Goal: Find contact information: Find contact information

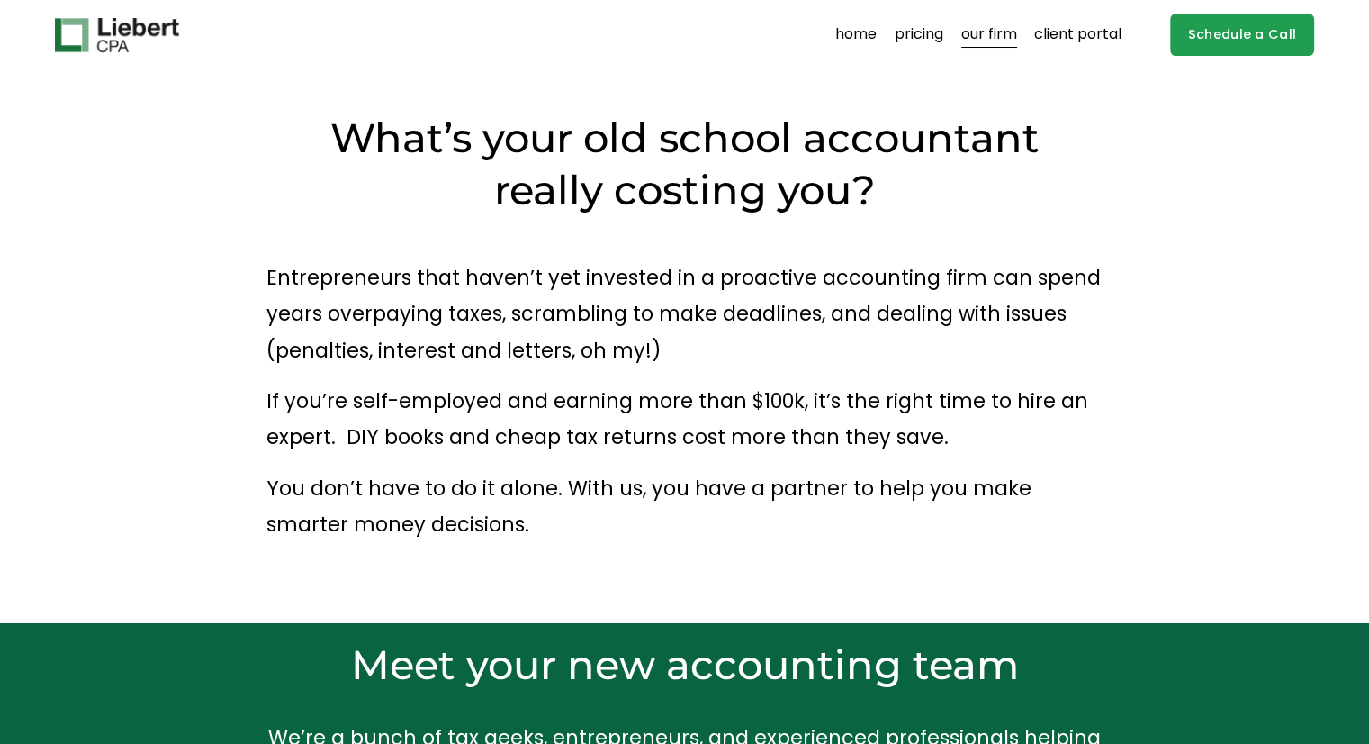
click at [152, 38] on img at bounding box center [117, 35] width 124 height 34
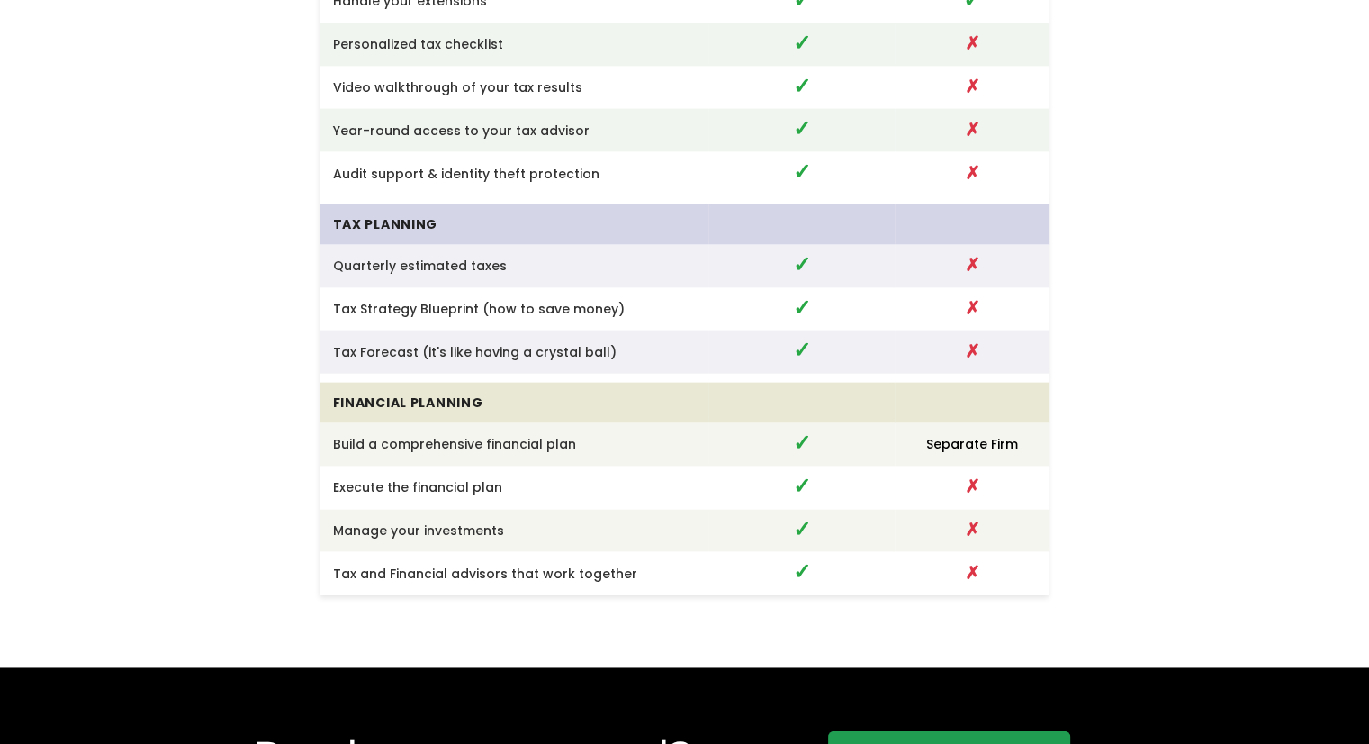
scroll to position [4846, 0]
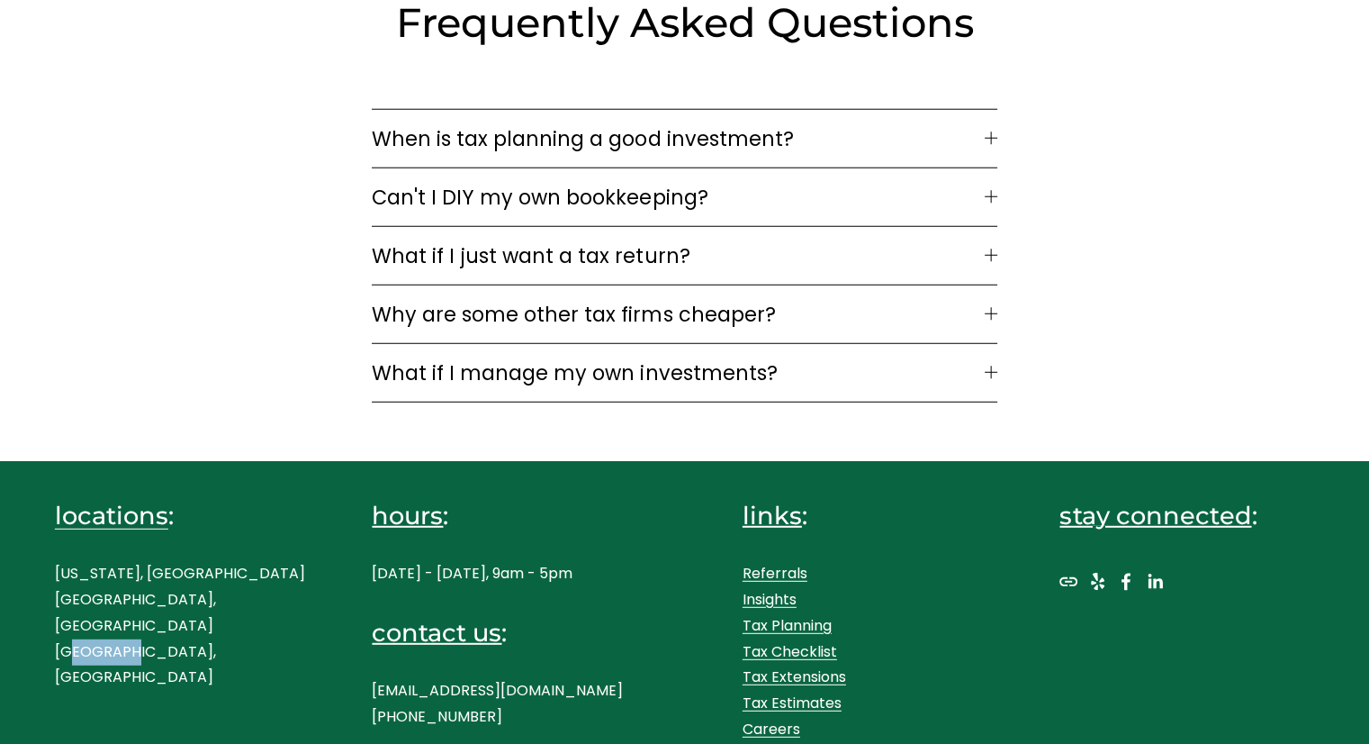
drag, startPoint x: 126, startPoint y: 626, endPoint x: 73, endPoint y: 625, distance: 53.1
click at [73, 625] on p "New York, NY Westport, CT Boston, MA" at bounding box center [182, 626] width 255 height 130
click at [188, 656] on div "locations : New York, NY Westport, CT Boston, MA" at bounding box center [182, 595] width 255 height 192
drag, startPoint x: 81, startPoint y: 570, endPoint x: 102, endPoint y: 590, distance: 28.7
click at [104, 570] on p "New York, NY Westport, CT Boston, MA" at bounding box center [182, 626] width 255 height 130
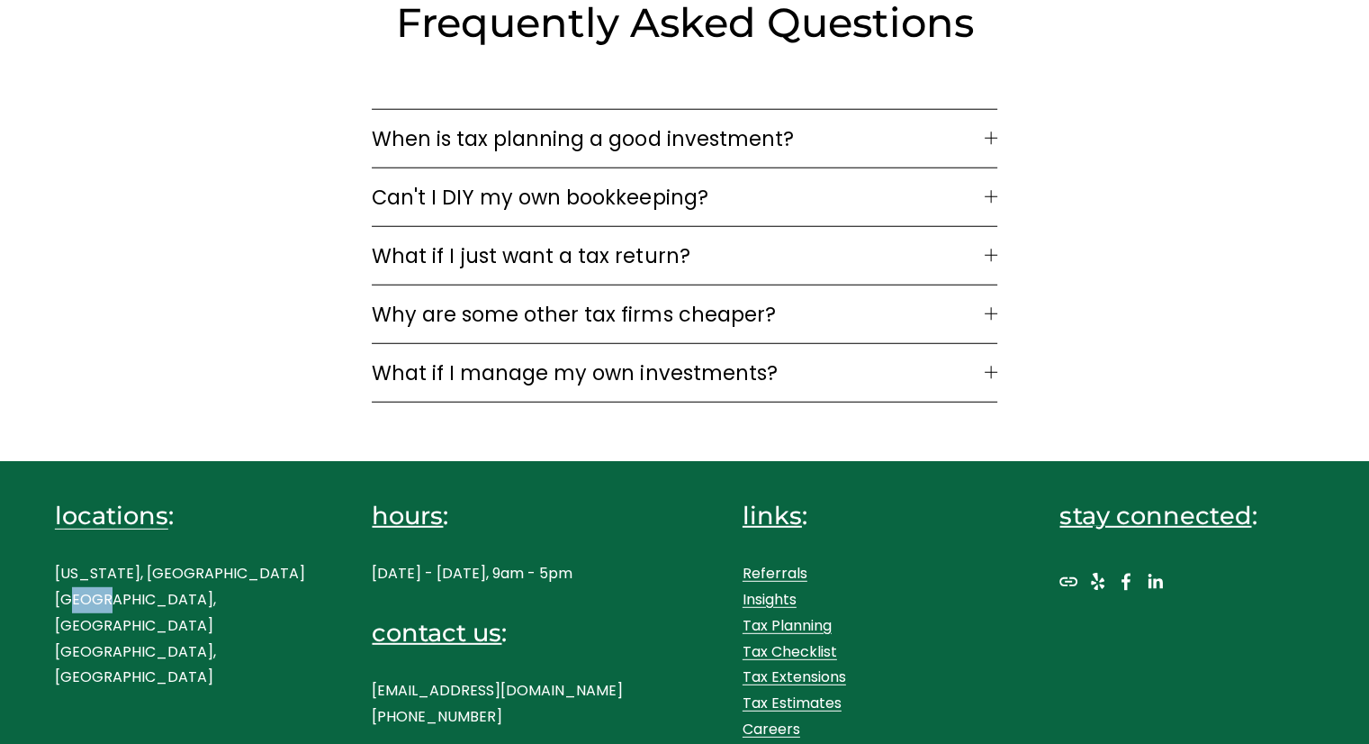
drag, startPoint x: 76, startPoint y: 591, endPoint x: 94, endPoint y: 609, distance: 25.5
click at [106, 593] on p "New York, NY Westport, CT Boston, MA" at bounding box center [182, 626] width 255 height 130
drag, startPoint x: 61, startPoint y: 616, endPoint x: 133, endPoint y: 621, distance: 72.2
click at [119, 617] on p "New York, NY Westport, CT Boston, MA" at bounding box center [182, 626] width 255 height 130
click at [183, 627] on p "New York, NY Westport, CT Boston, MA" at bounding box center [182, 626] width 255 height 130
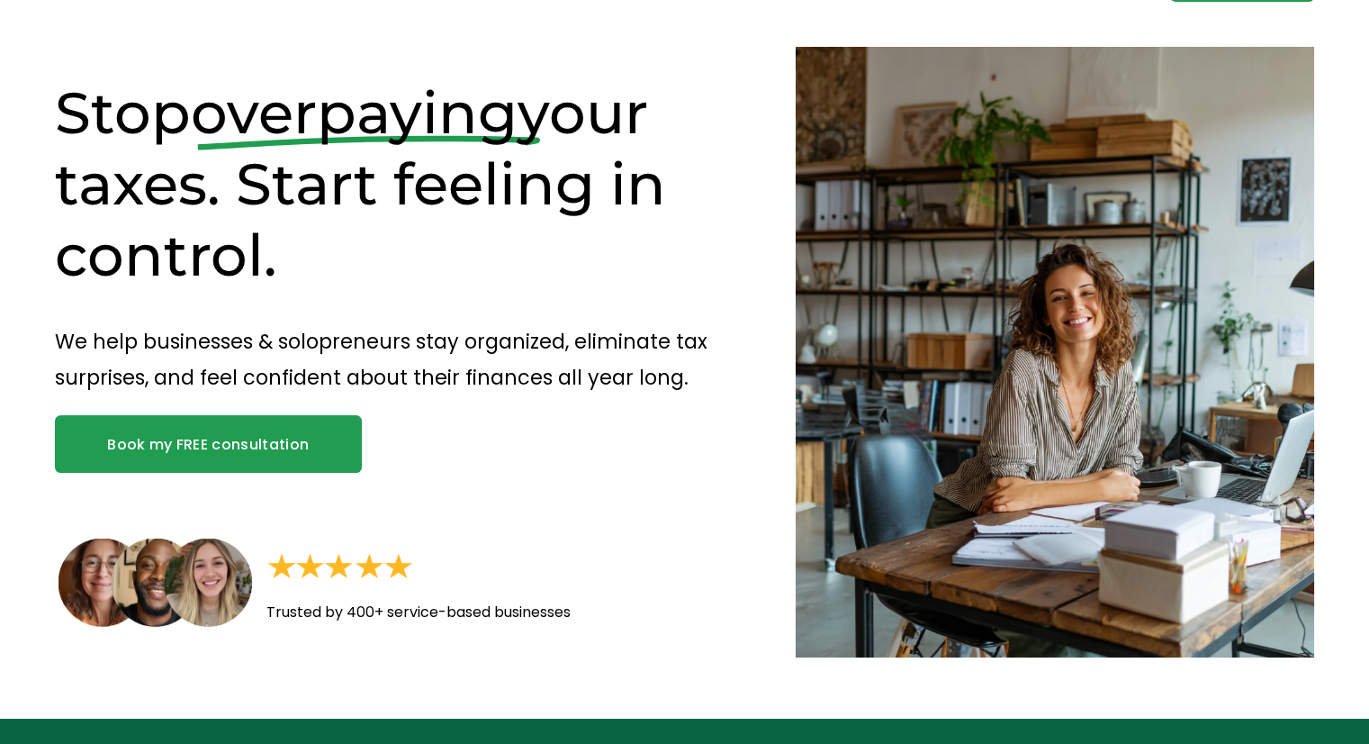
scroll to position [0, 0]
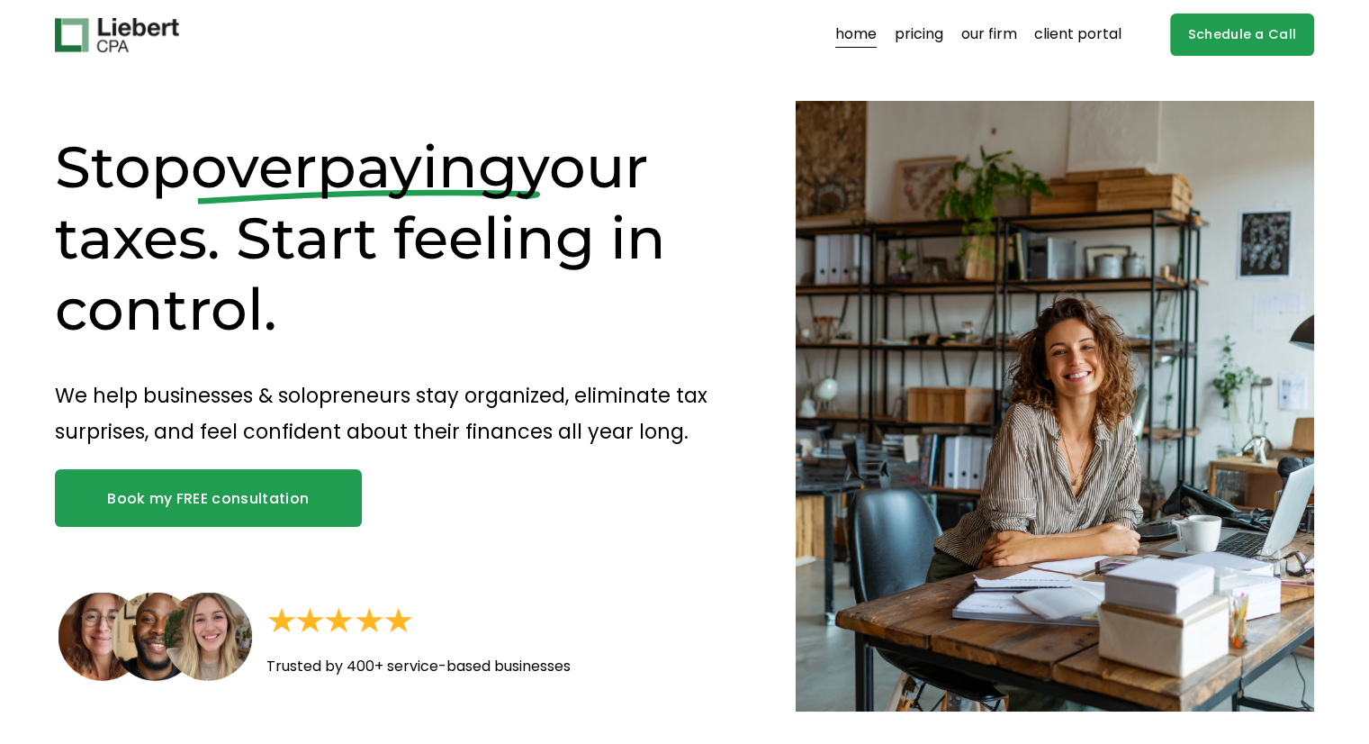
click at [995, 39] on link "our firm" at bounding box center [990, 35] width 56 height 29
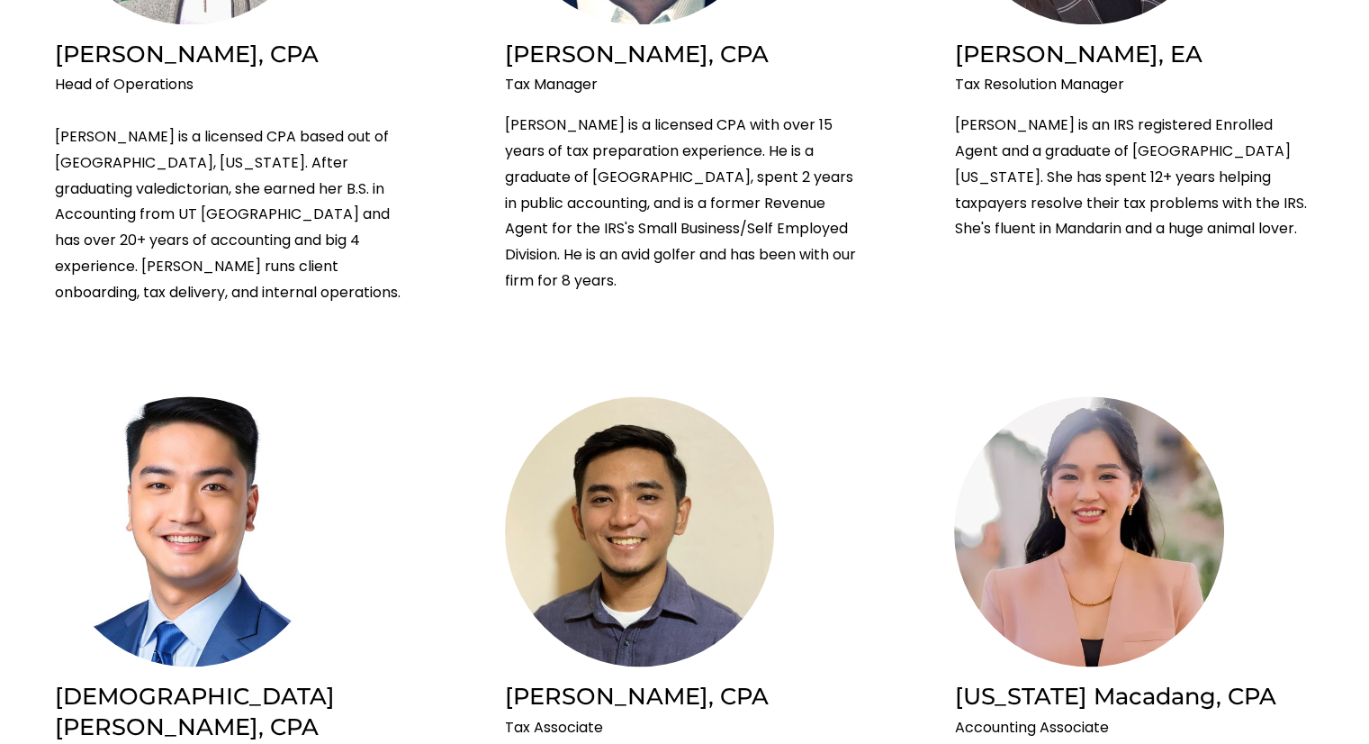
scroll to position [2431, 0]
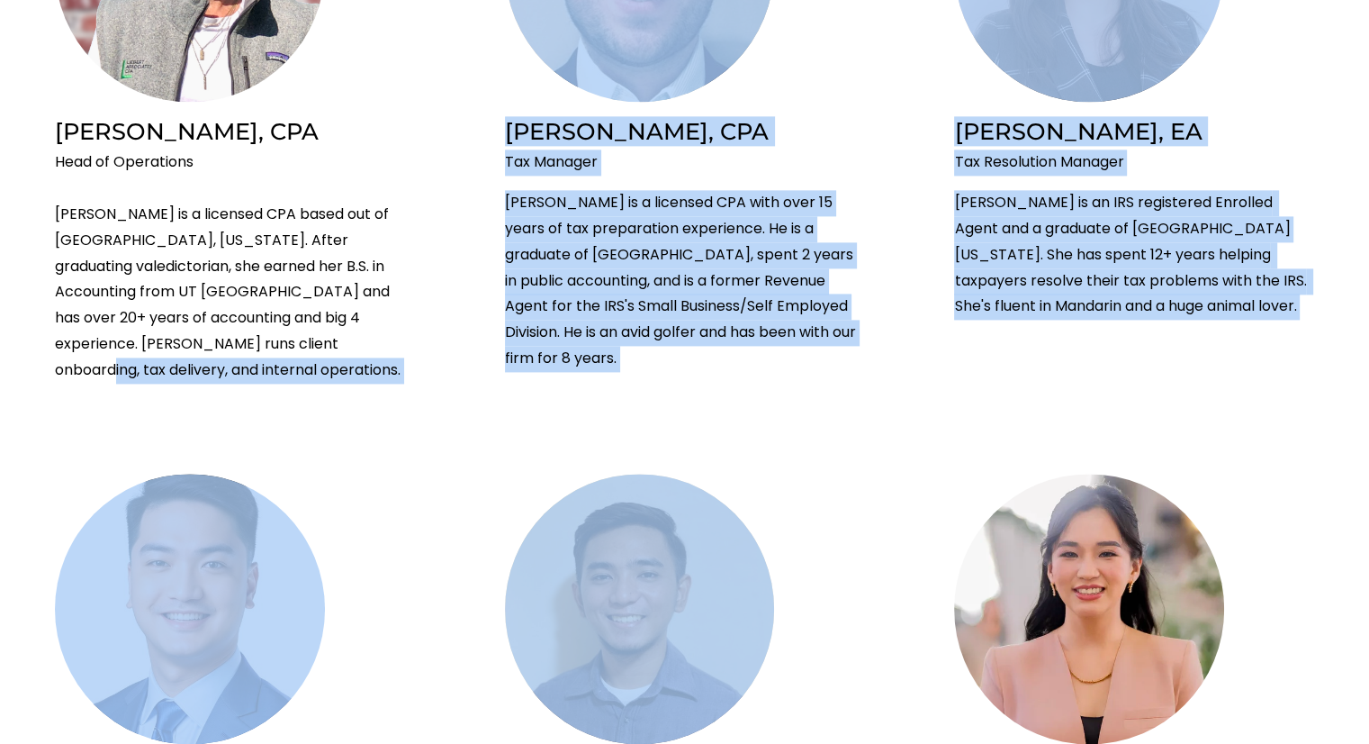
drag, startPoint x: 436, startPoint y: 368, endPoint x: 673, endPoint y: 579, distance: 317.6
click at [673, 579] on ul "[PERSON_NAME], CPA & MBA CEO & Founder [PERSON_NAME] is a licensed CPA and MBA …" at bounding box center [684, 329] width 1369 height 3682
click at [806, 553] on li "[PERSON_NAME], CPA Tax Associate [PERSON_NAME] is a CPA with over 5 years of ex…" at bounding box center [685, 711] width 360 height 474
click at [694, 552] on img at bounding box center [640, 609] width 270 height 271
click at [827, 325] on p "[PERSON_NAME] is a licensed CPA with over 15 years of tax preparation experienc…" at bounding box center [685, 281] width 360 height 182
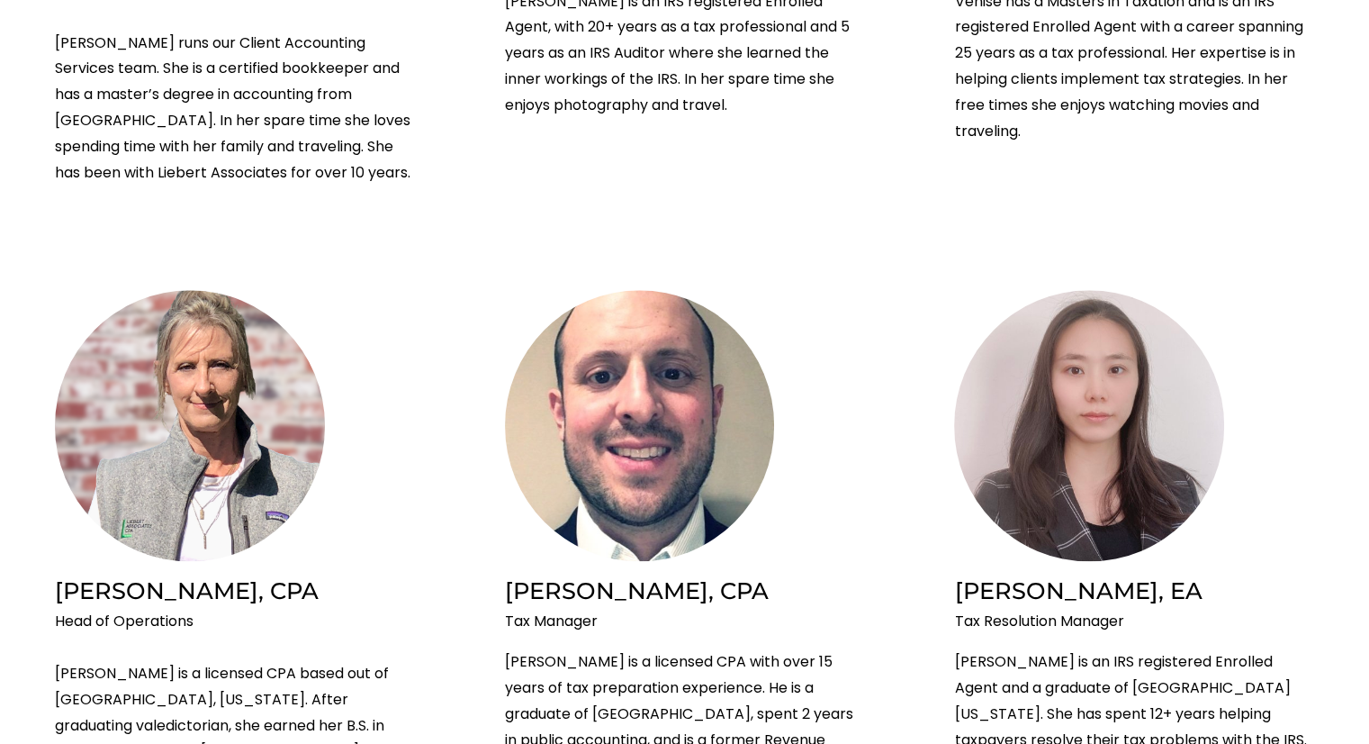
scroll to position [2049, 0]
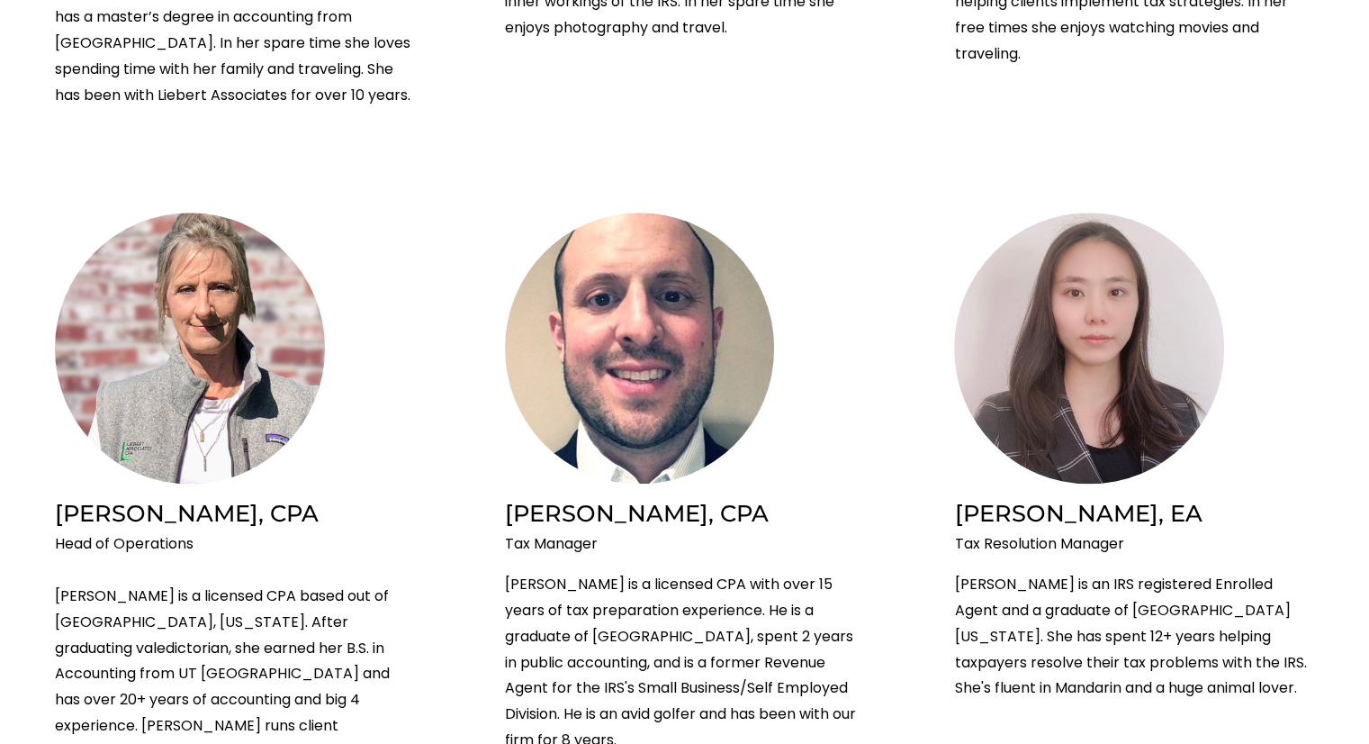
click at [389, 403] on li "[PERSON_NAME], CPA Head of Operations [PERSON_NAME] is a licensed CPA based out…" at bounding box center [235, 488] width 360 height 552
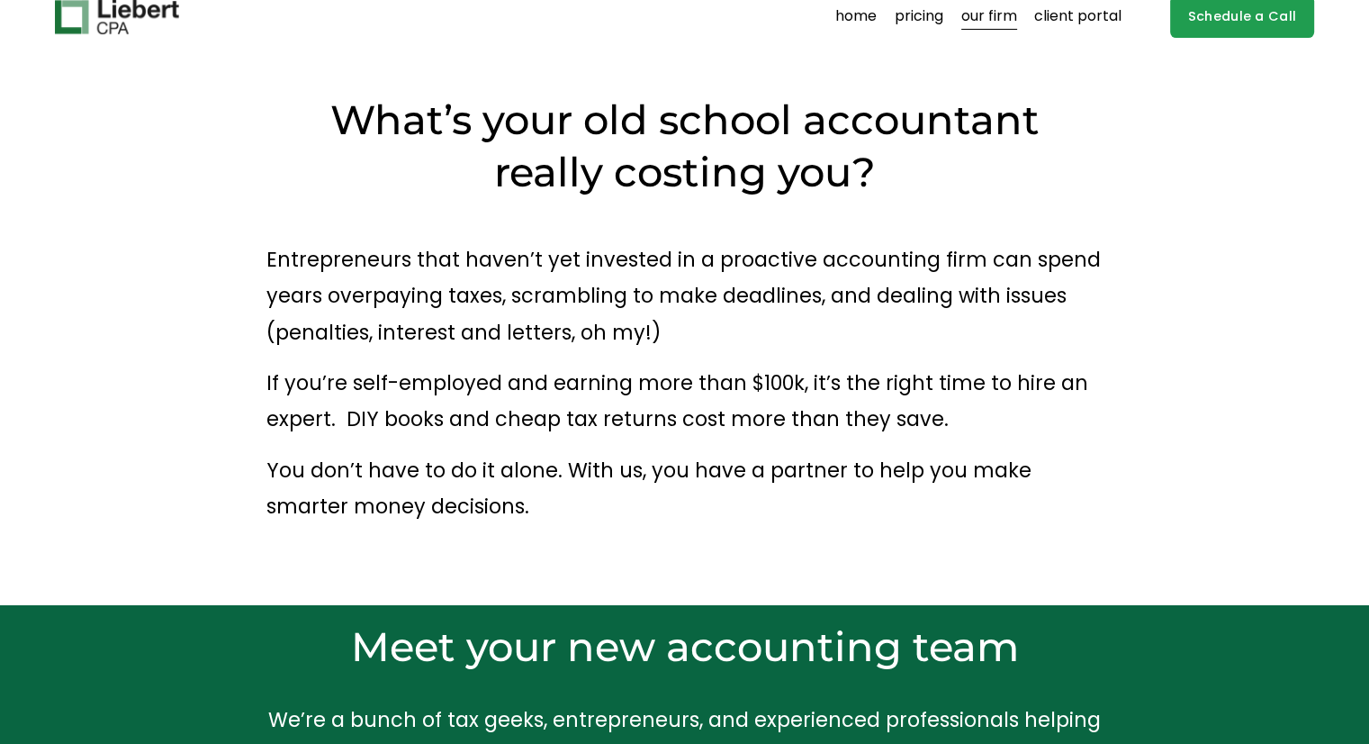
scroll to position [0, 0]
